Goal: Transaction & Acquisition: Purchase product/service

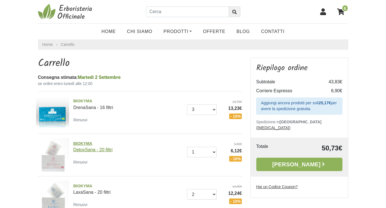
click at [83, 152] on link "BIOKYMA DetoxSana - 20 filtri" at bounding box center [128, 147] width 110 height 12
click at [170, 11] on input "text" at bounding box center [187, 11] width 83 height 11
type input "olio di cocco"
click at [229, 6] on button "submit" at bounding box center [235, 11] width 12 height 11
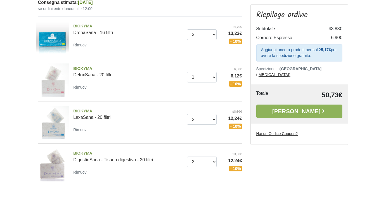
scroll to position [75, 0]
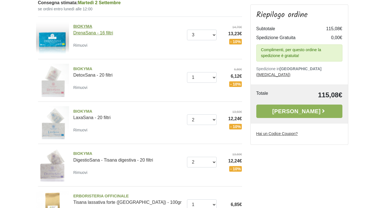
click at [87, 33] on link "BIOKYMA DrenaSana - 16 filtri" at bounding box center [128, 29] width 110 height 12
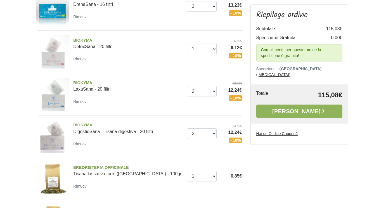
scroll to position [102, 0]
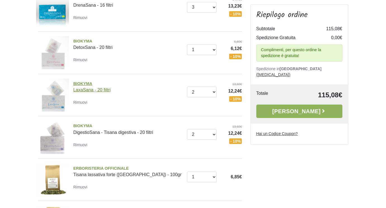
click at [78, 88] on link "BIOKYMA LaxaSana - 20 filtri" at bounding box center [128, 87] width 110 height 12
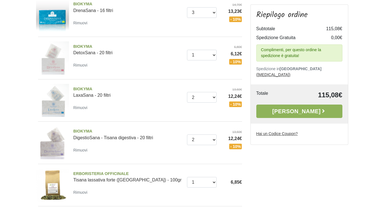
scroll to position [96, 0]
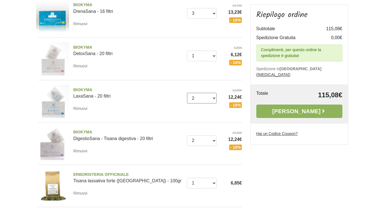
click at [211, 96] on select "0 (Rimuovi) 1 2 3 4" at bounding box center [202, 98] width 30 height 11
select select "1"
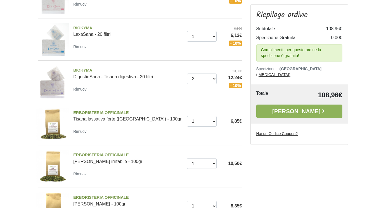
scroll to position [160, 0]
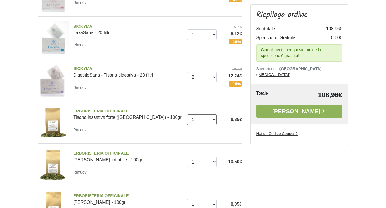
click at [204, 123] on select "0 ([GEOGRAPHIC_DATA]) 1 2 3 4 5 6 7 8 9 10 11 12 13 14 15 16 17" at bounding box center [202, 119] width 30 height 11
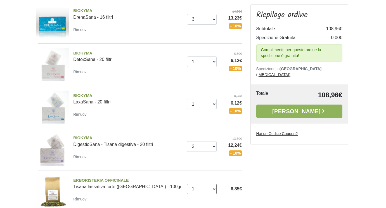
scroll to position [88, 0]
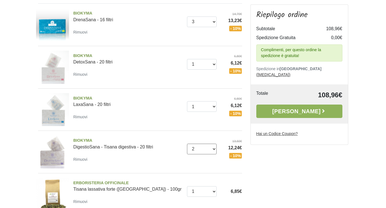
click at [206, 146] on select "0 (Rimuovi) 1 2 3 4" at bounding box center [202, 149] width 30 height 11
select select "3"
click at [209, 22] on select "0 (Rimuovi) 1 2 3 4 5 6 7 8 9 10 11 12 13 14 15 16 17 18 19 20" at bounding box center [202, 21] width 30 height 11
select select "2"
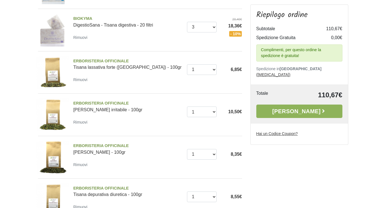
scroll to position [210, 0]
click at [210, 72] on select "0 ([GEOGRAPHIC_DATA]) 1 2 3 4 5 6 7 8 9 10 11 12 13 14 15 16 17" at bounding box center [202, 69] width 30 height 11
select select "0"
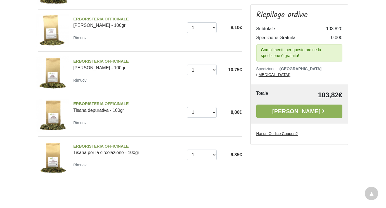
scroll to position [382, 0]
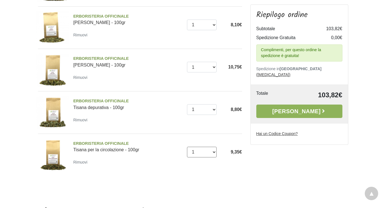
click at [213, 151] on select "0 ([GEOGRAPHIC_DATA]) 1 2 3 4 5 6 7 8 9 10 11 12 13 14 15 16 17" at bounding box center [202, 152] width 30 height 11
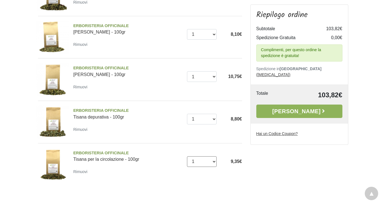
scroll to position [375, 0]
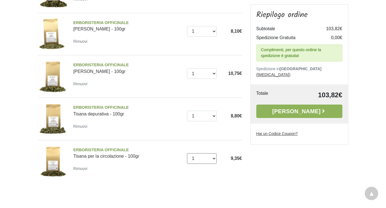
click at [203, 159] on select "0 ([GEOGRAPHIC_DATA]) 1 2 3 4 5 6 7 8 9 10 11 12 13 14 15 16 17" at bounding box center [202, 158] width 30 height 11
select select "0"
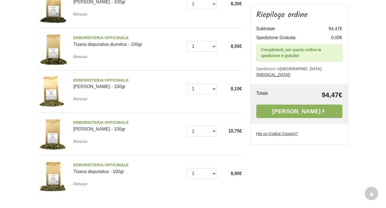
scroll to position [318, 0]
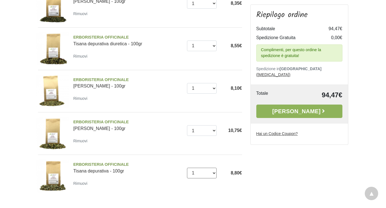
click at [204, 170] on select "0 (Rimuovi) 1 2 3 4 5 6 7 8 9 10 11 12 13 14 15 16 17" at bounding box center [202, 173] width 30 height 11
select select "0"
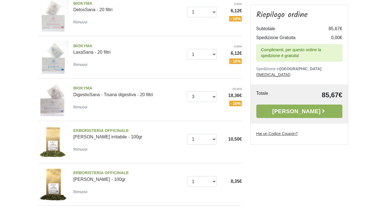
scroll to position [139, 0]
click at [207, 98] on select "0 ([GEOGRAPHIC_DATA]) 1 2 3 4" at bounding box center [202, 97] width 30 height 11
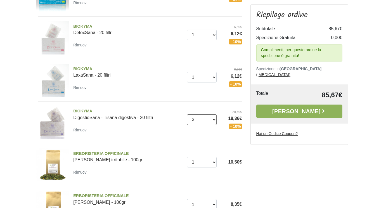
scroll to position [112, 0]
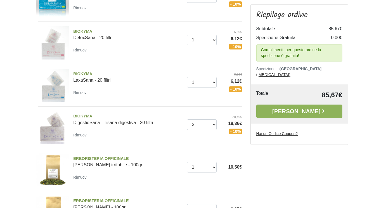
click at [211, 129] on div "Quantità 0 ([GEOGRAPHIC_DATA]) 1 2 3 4 20,40€ 18,36€ - 10%" at bounding box center [216, 125] width 59 height 20
click at [208, 126] on select "0 (Rimuovi) 1 2 3 4" at bounding box center [202, 124] width 30 height 11
select select "1"
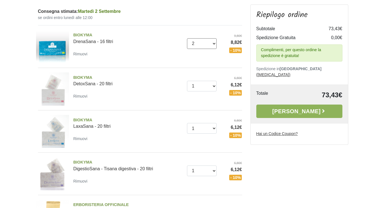
click at [202, 44] on select "0 (Rimuovi) 1 2 3 4 5 6 7 8 9 10 11 12 13 14 15 16 17 18 19 20" at bounding box center [202, 43] width 30 height 11
select select "1"
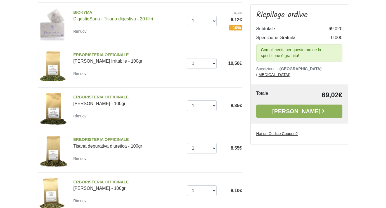
scroll to position [251, 0]
